Goal: Check status: Check status

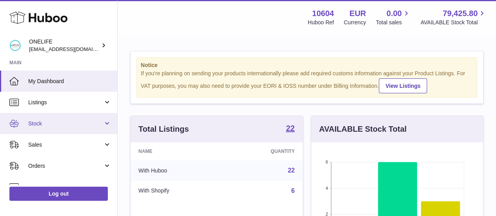
scroll to position [39, 0]
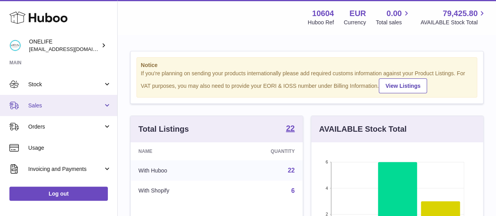
click at [64, 111] on link "Sales" at bounding box center [58, 105] width 117 height 21
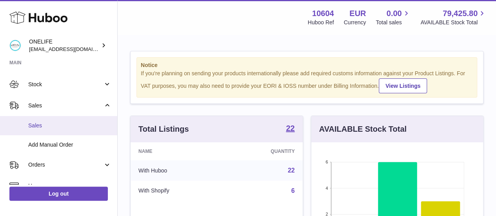
click at [64, 125] on span "Sales" at bounding box center [69, 125] width 83 height 7
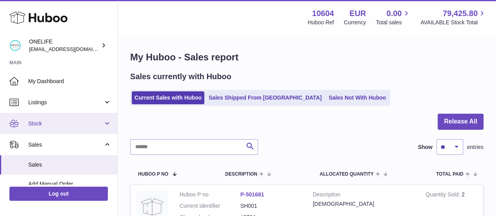
click at [55, 129] on link "Stock" at bounding box center [58, 123] width 117 height 21
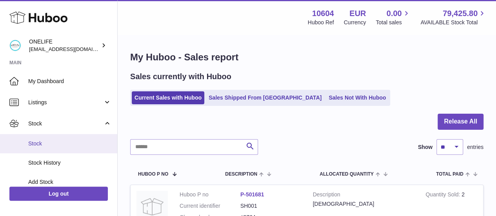
click at [62, 148] on link "Stock" at bounding box center [58, 143] width 117 height 19
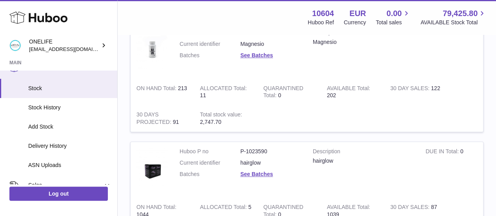
scroll to position [78, 0]
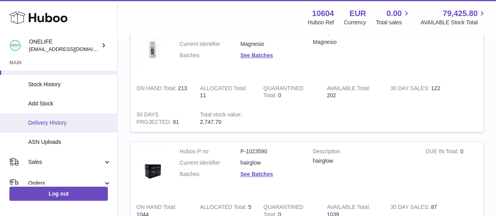
click at [59, 127] on link "Delivery History" at bounding box center [58, 122] width 117 height 19
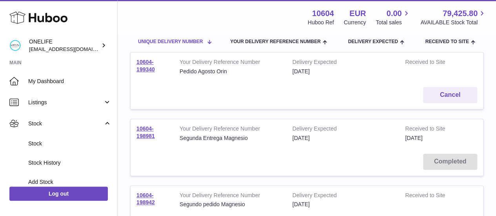
scroll to position [78, 0]
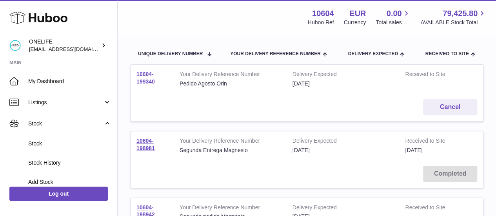
click at [148, 83] on link "10604-199340" at bounding box center [146, 78] width 18 height 14
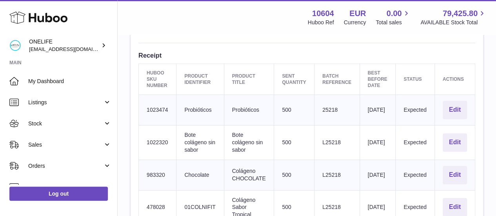
scroll to position [314, 0]
